Goal: Task Accomplishment & Management: Use online tool/utility

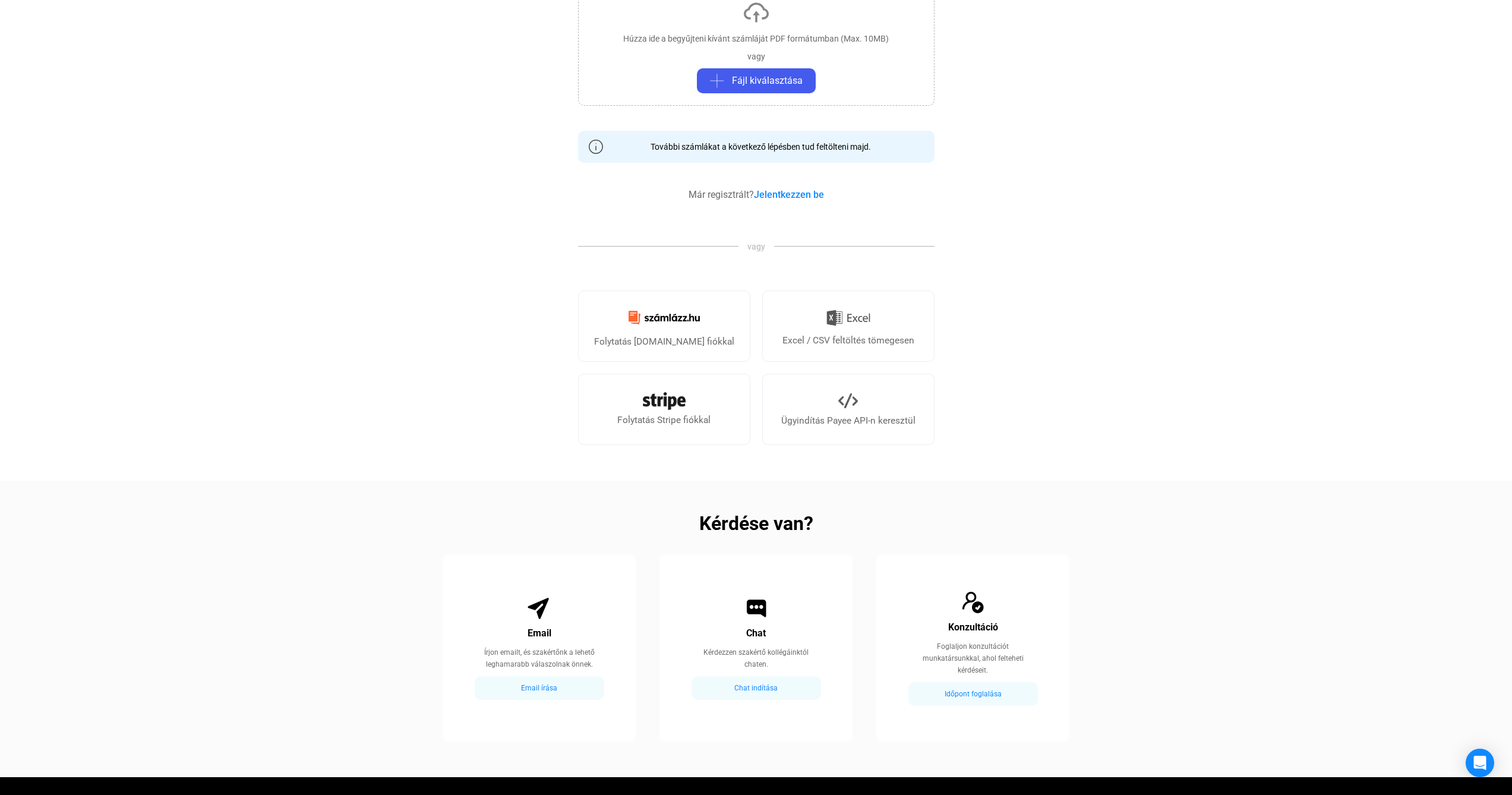
scroll to position [423, 0]
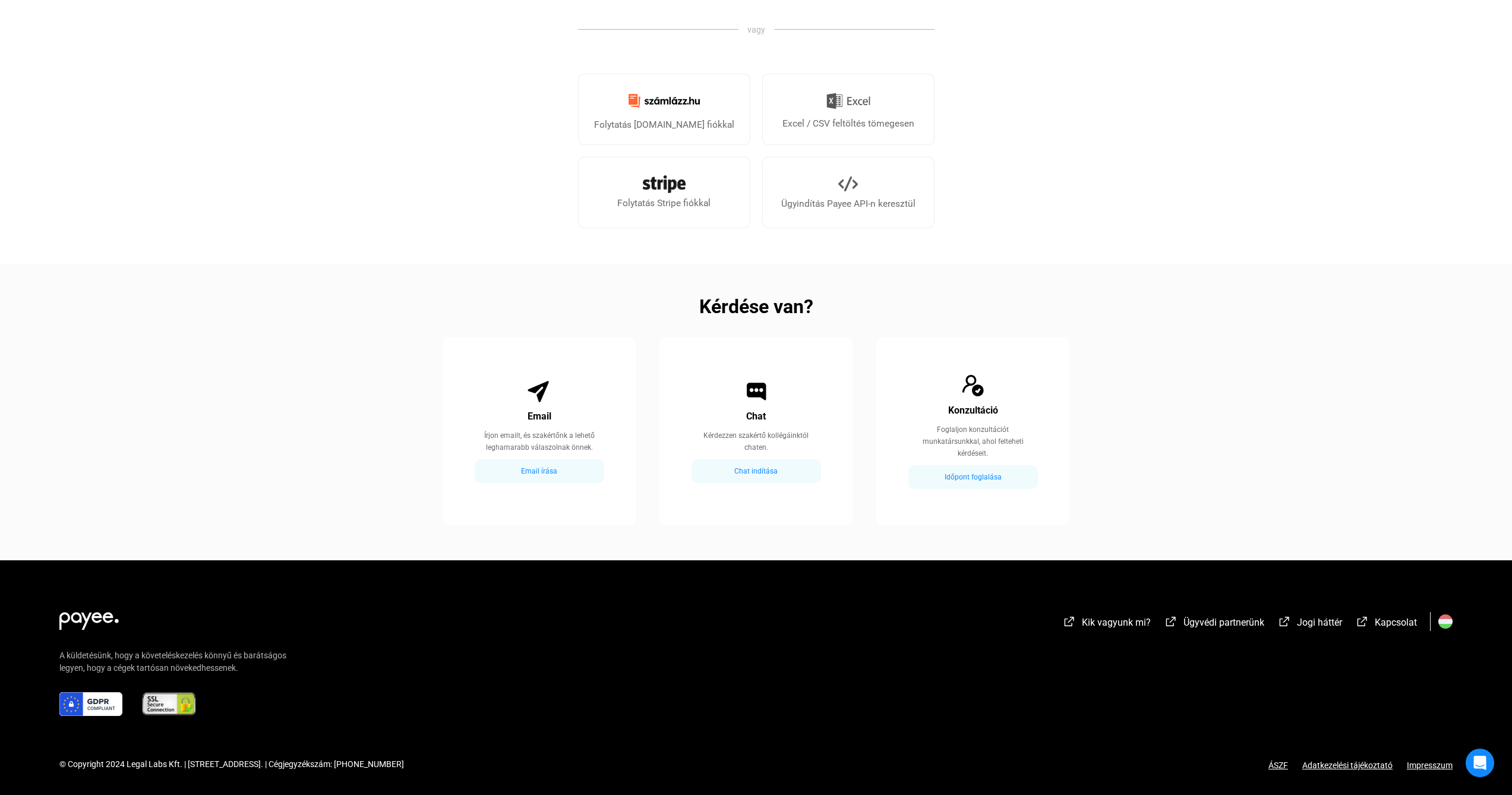
click at [785, 470] on div "Chat indítása" at bounding box center [757, 471] width 123 height 14
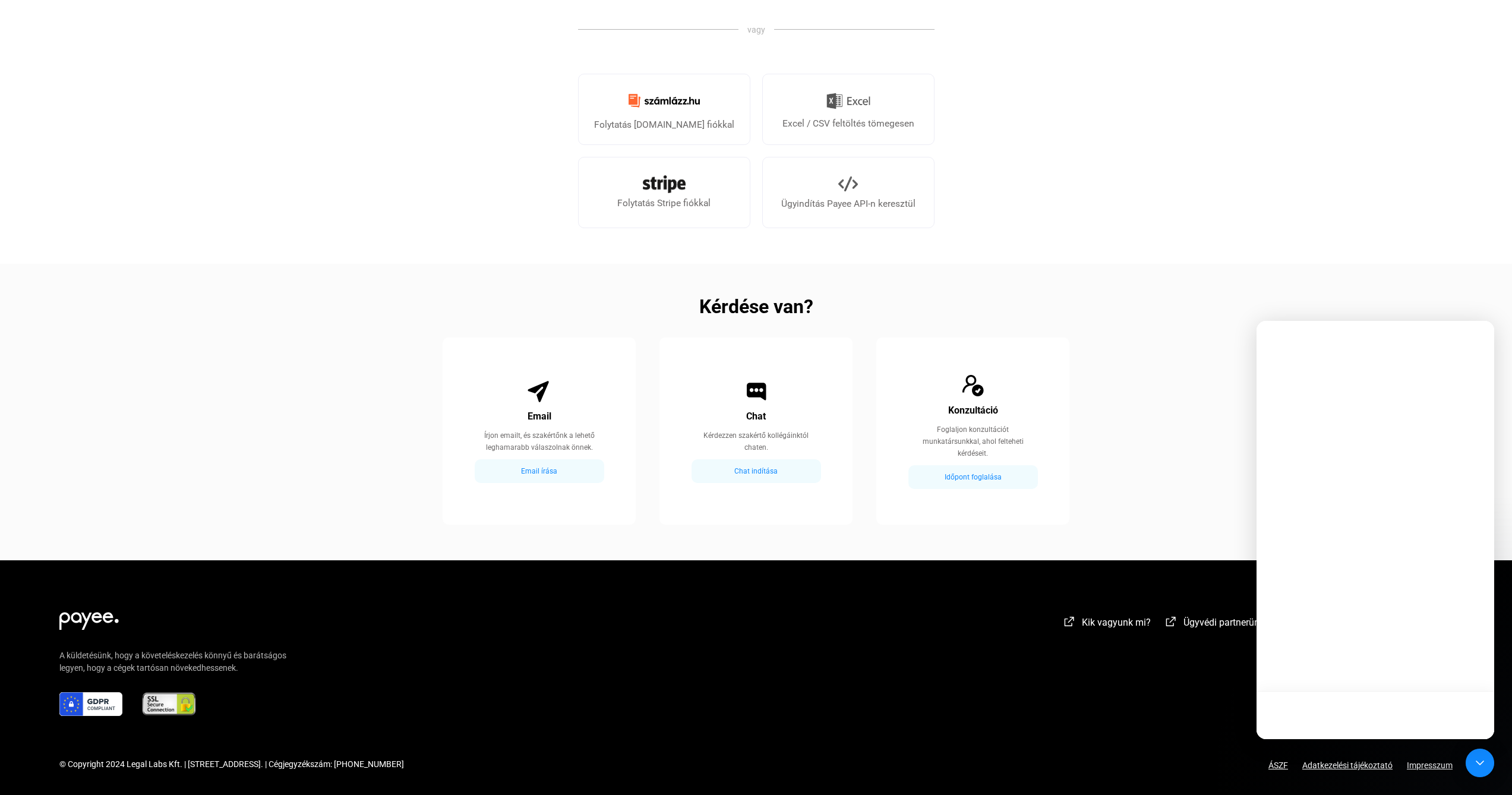
scroll to position [0, 0]
click at [935, 474] on div "Időpont foglalása" at bounding box center [973, 477] width 123 height 14
click at [561, 476] on div "Email írása" at bounding box center [540, 471] width 123 height 14
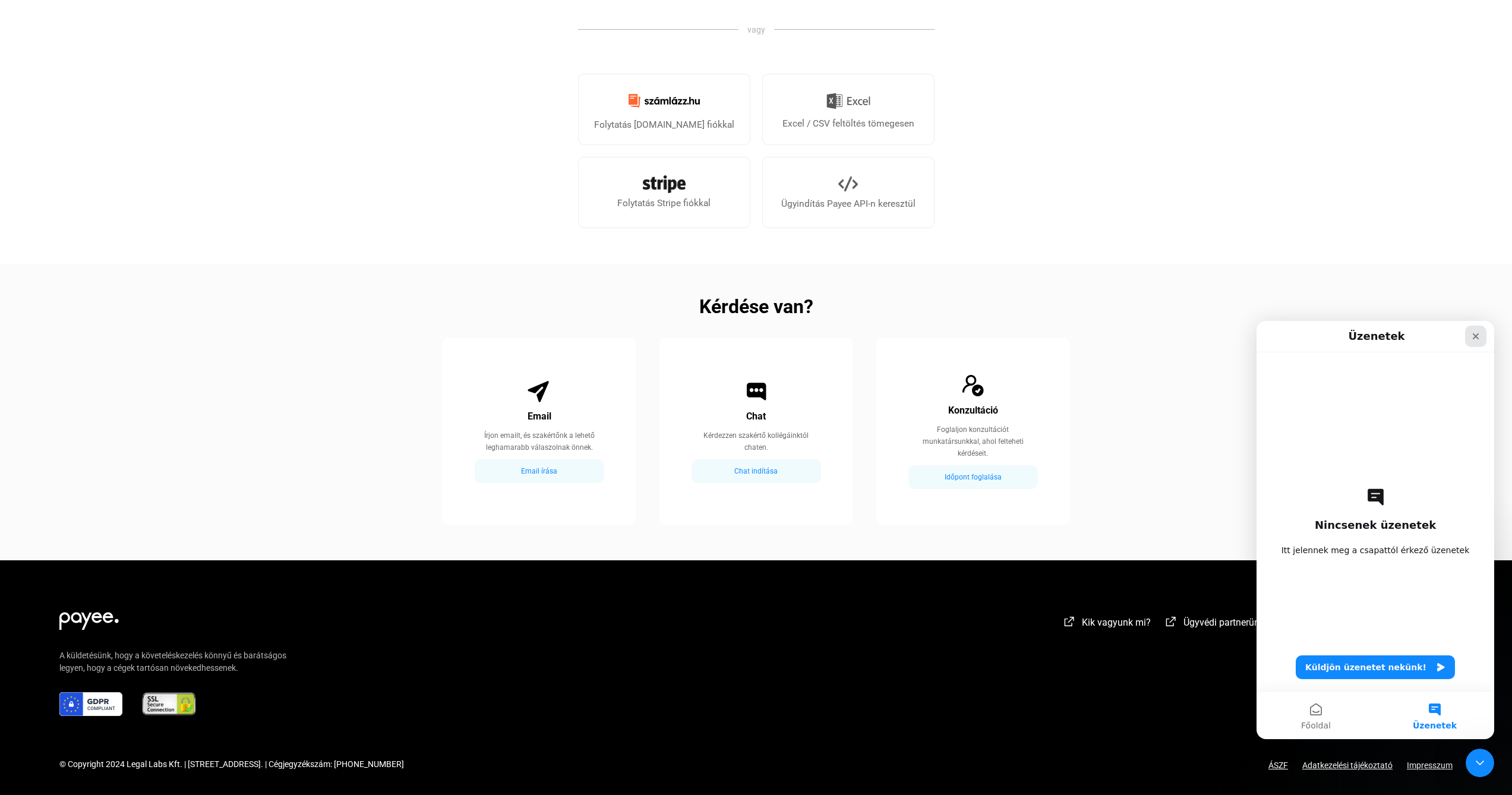
click at [1475, 339] on icon "Bezárás" at bounding box center [1476, 337] width 9 height 9
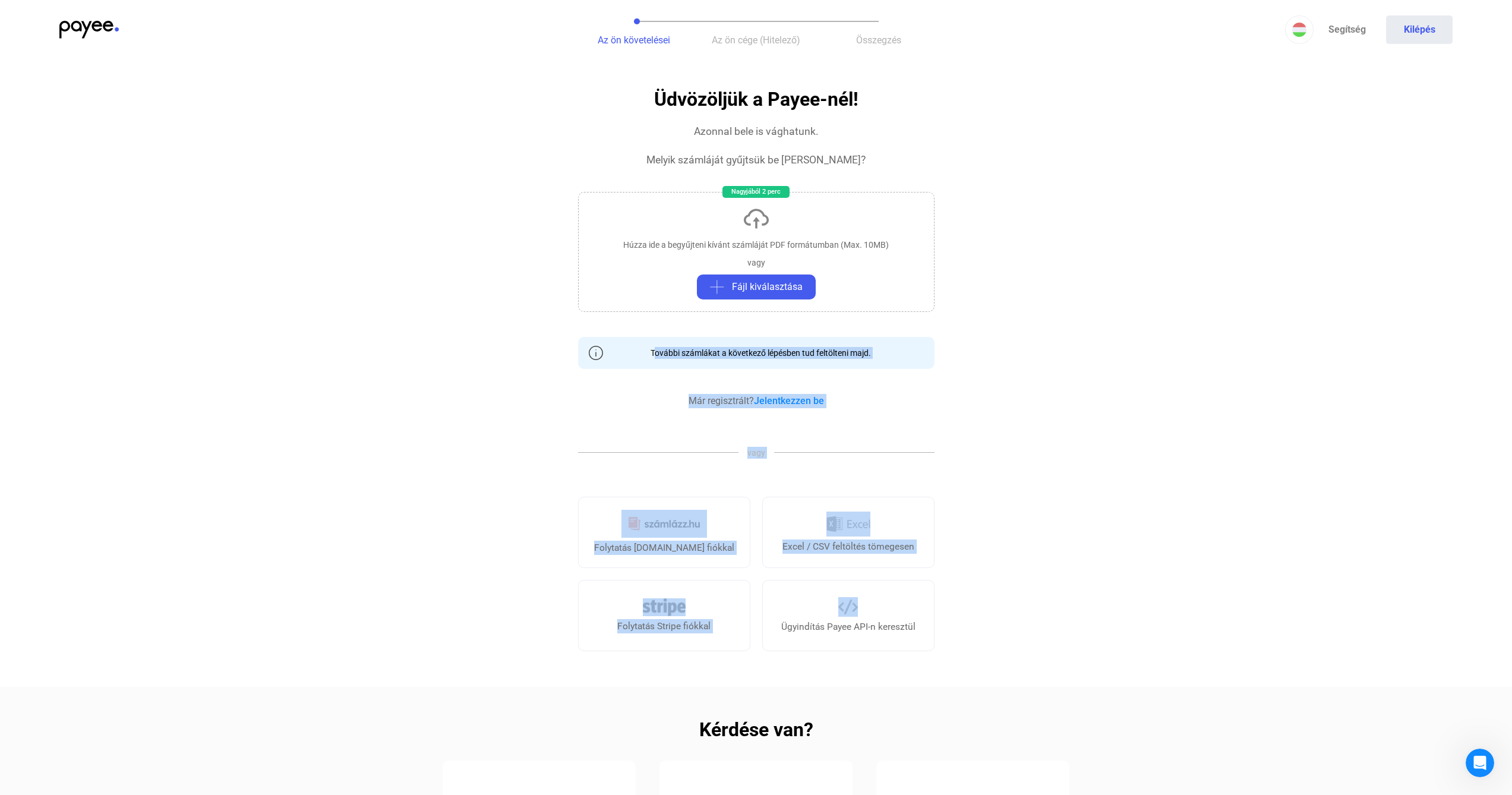
drag, startPoint x: 475, startPoint y: 353, endPoint x: 1027, endPoint y: 595, distance: 602.7
click at [1026, 595] on app-invoice "Üdvözöljük a Payee-nél! Azonnal bele is vághatunk. Melyik számláját gyűjtsük be…" at bounding box center [756, 536] width 1512 height 894
click at [1028, 595] on app-invoice "Üdvözöljük a Payee-nél! Azonnal bele is vághatunk. Melyik számláját gyűjtsük be…" at bounding box center [756, 536] width 1512 height 894
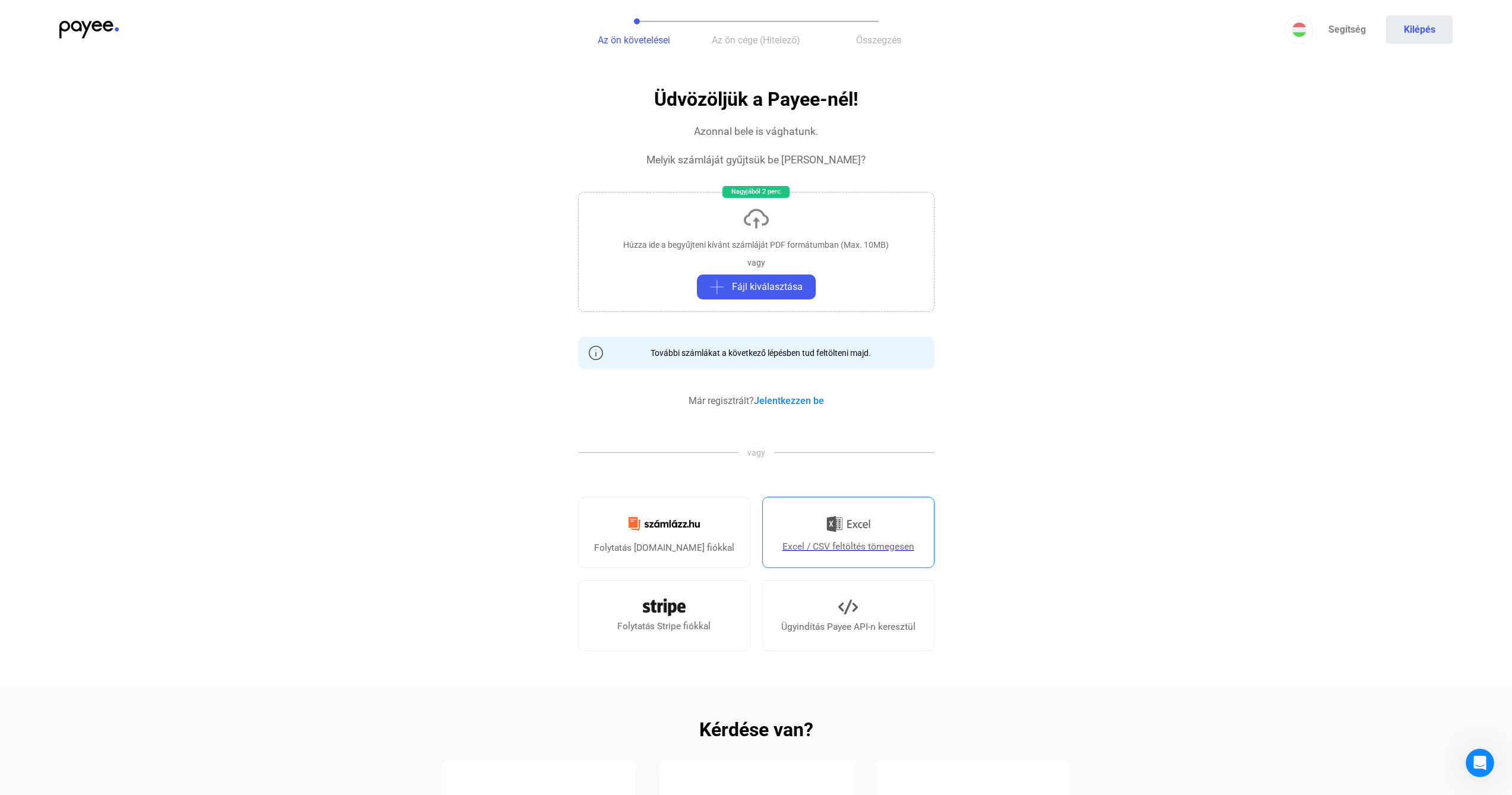
click at [882, 540] on div "Excel / CSV feltöltés tömegesen" at bounding box center [849, 546] width 132 height 14
click at [881, 592] on link "Ügyindítás Payee API-n keresztül" at bounding box center [848, 616] width 173 height 71
